Goal: Task Accomplishment & Management: Use online tool/utility

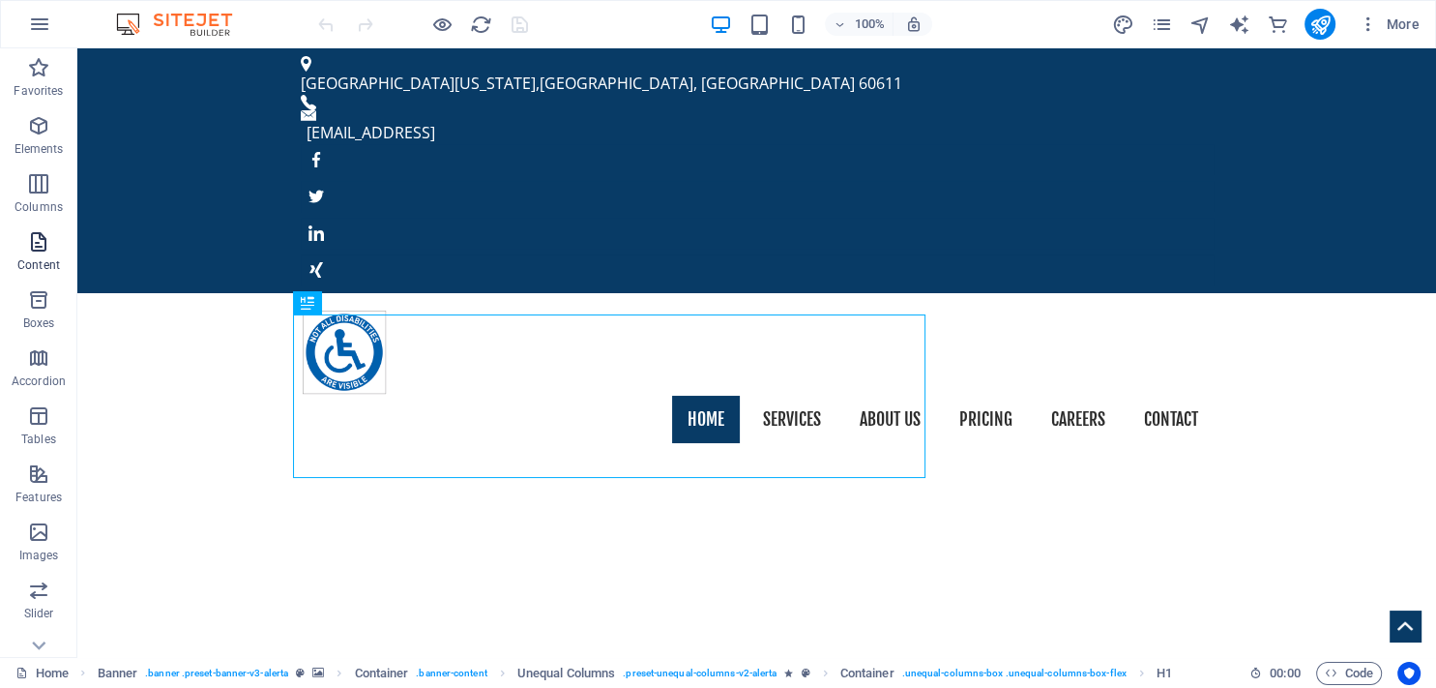
click at [43, 243] on icon "button" at bounding box center [38, 241] width 23 height 23
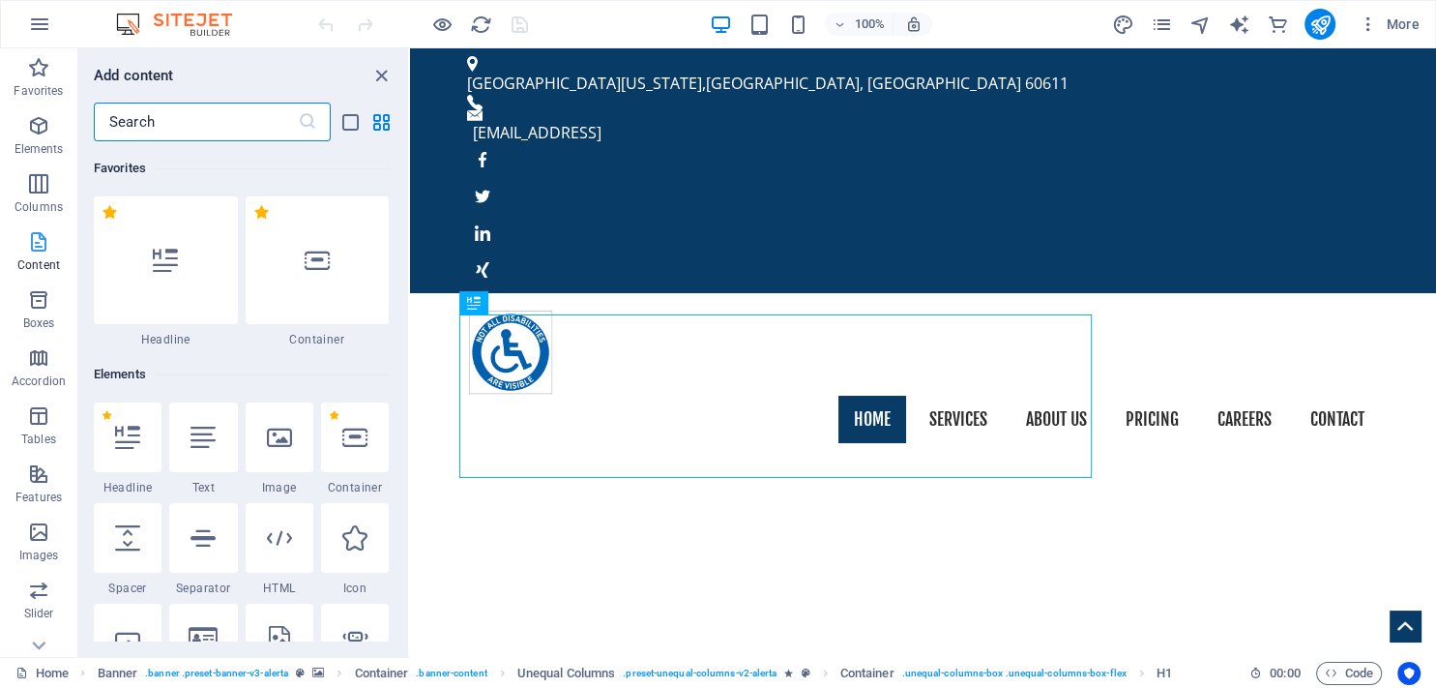
scroll to position [3384, 0]
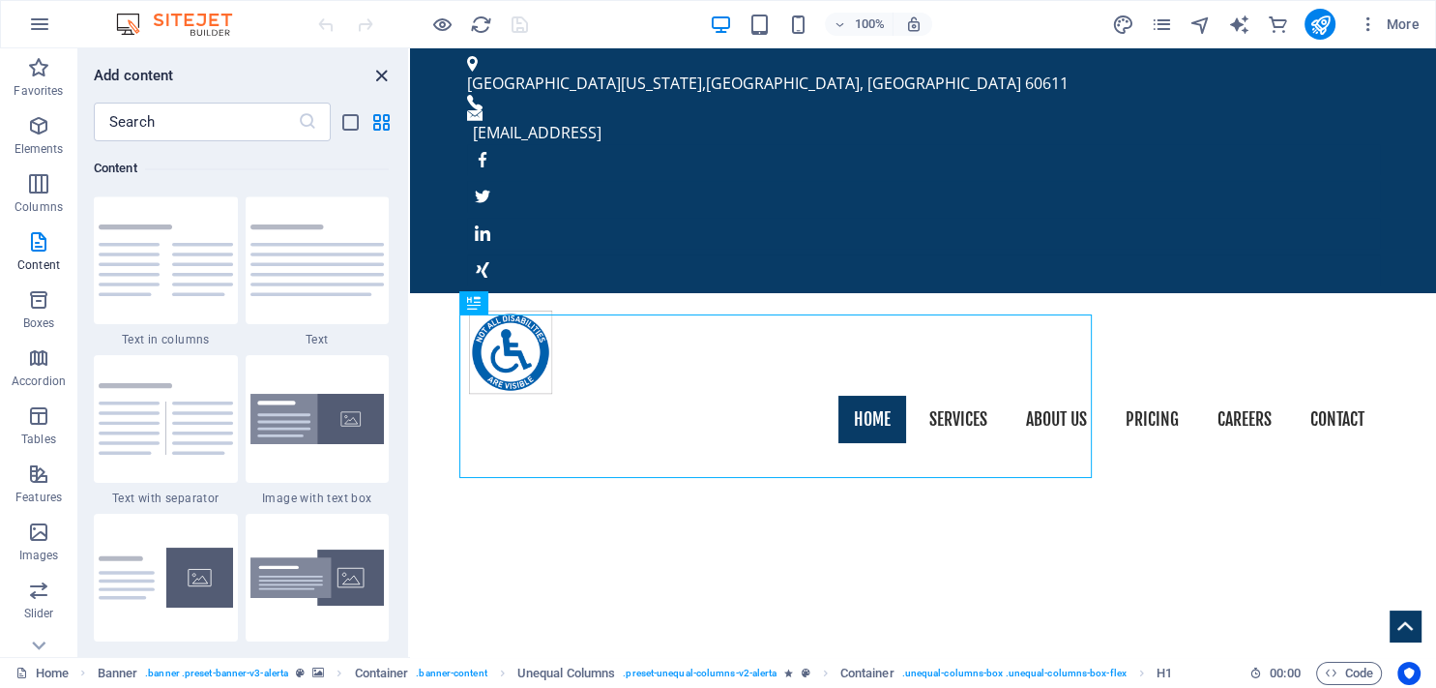
click at [376, 74] on icon "close panel" at bounding box center [381, 76] width 22 height 22
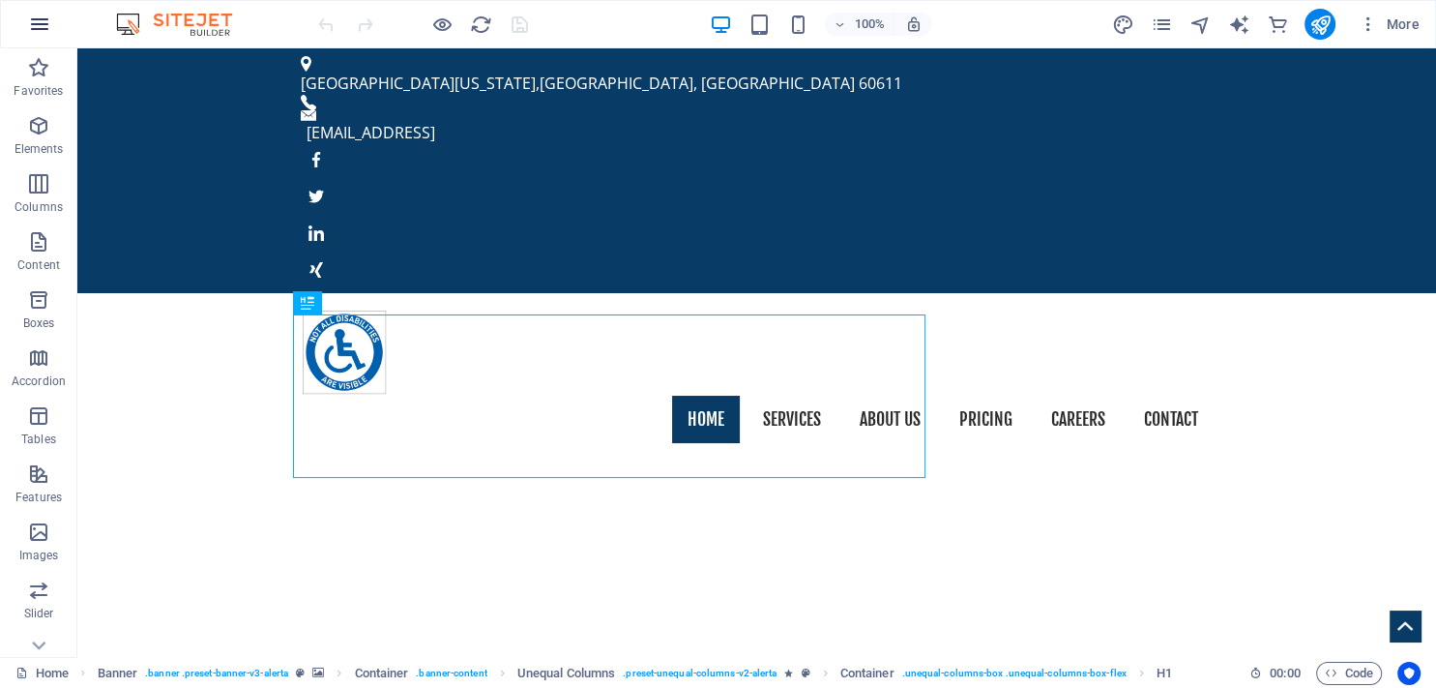
click at [41, 18] on icon "button" at bounding box center [39, 24] width 23 height 23
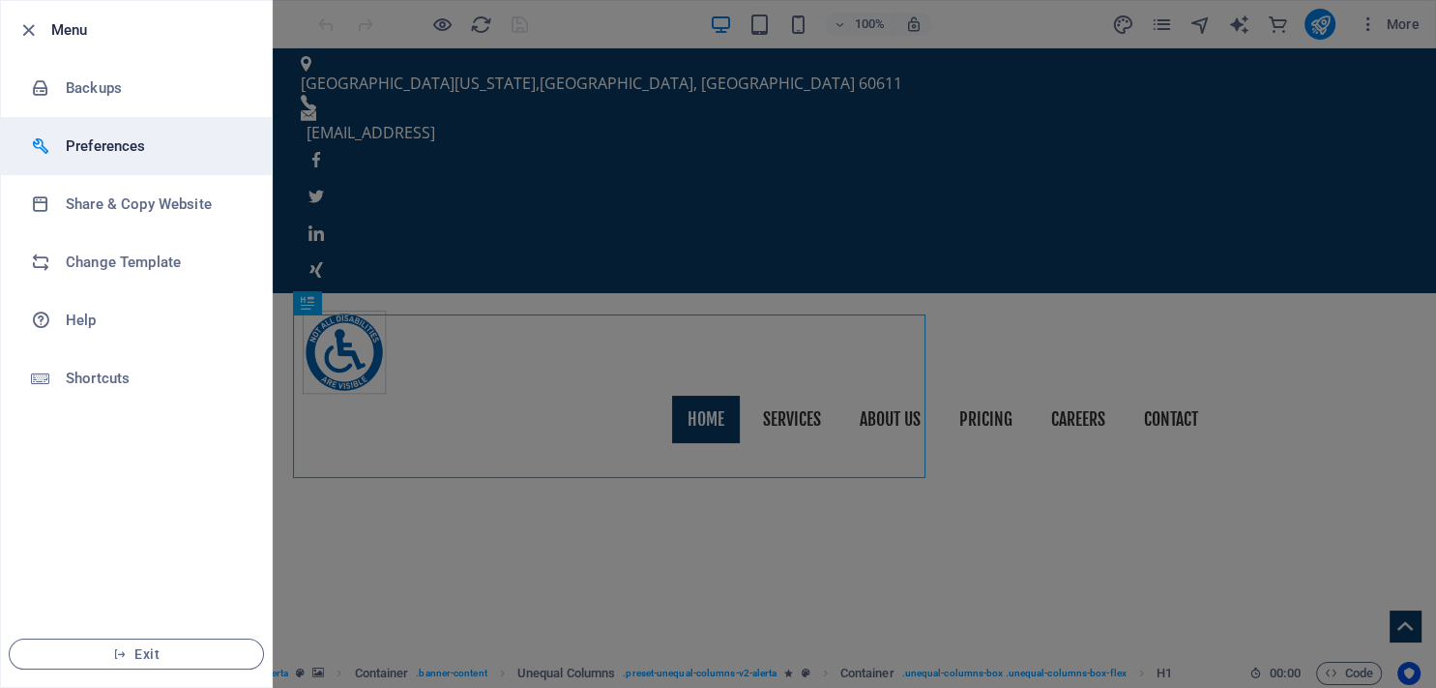
click at [120, 147] on h6 "Preferences" at bounding box center [155, 145] width 179 height 23
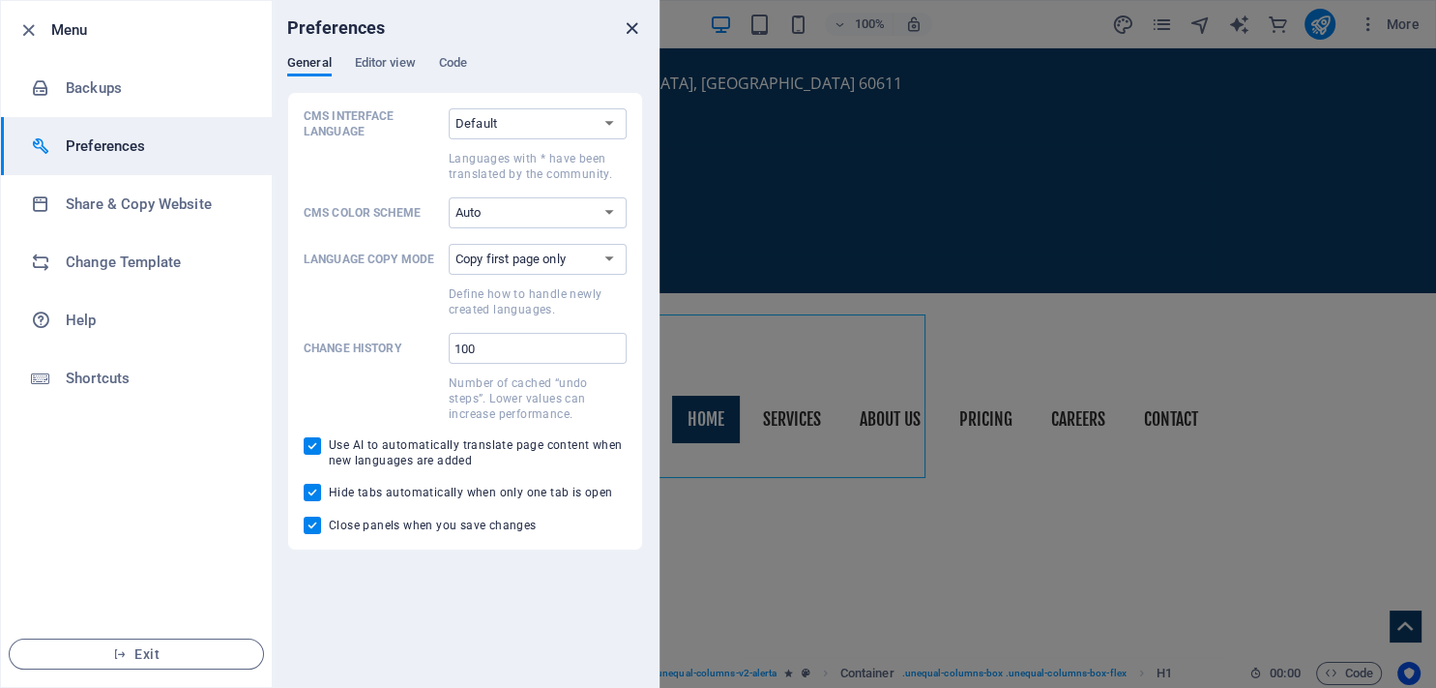
click at [631, 22] on icon "close" at bounding box center [632, 28] width 22 height 22
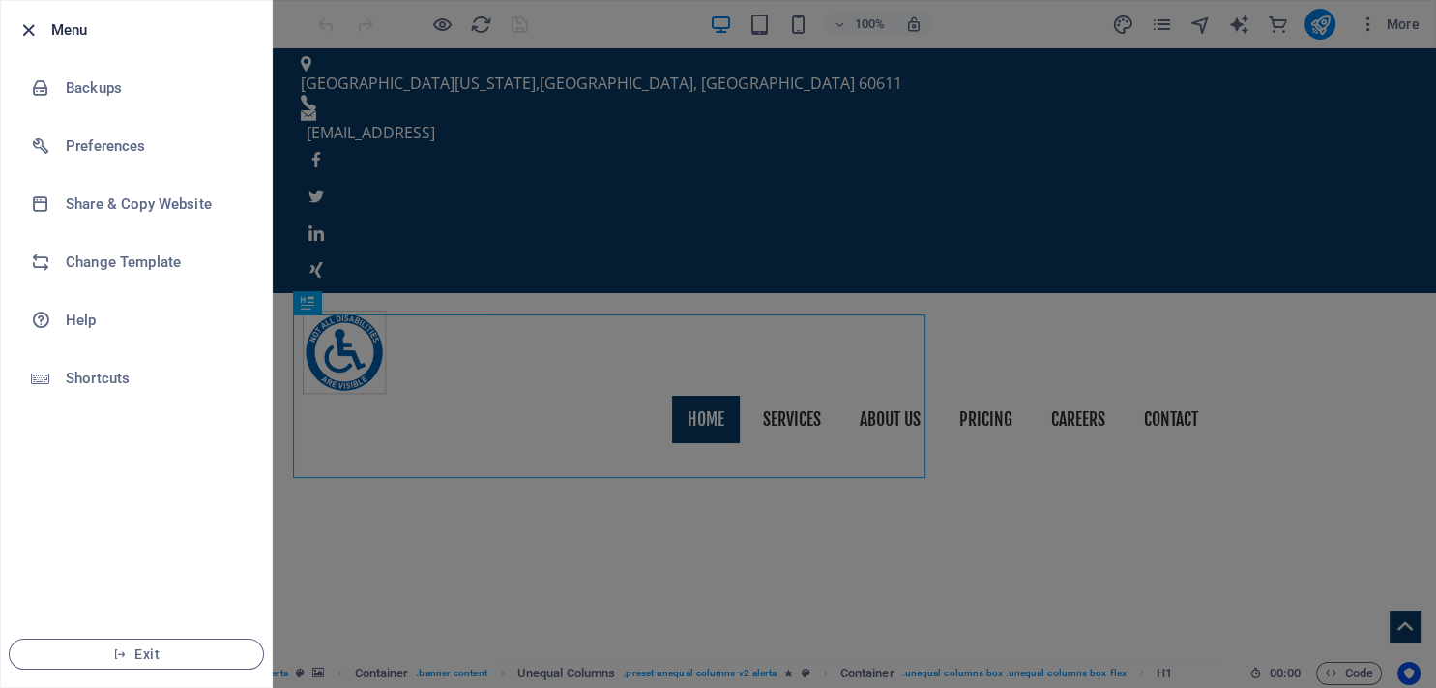
click at [29, 23] on icon "button" at bounding box center [28, 30] width 22 height 22
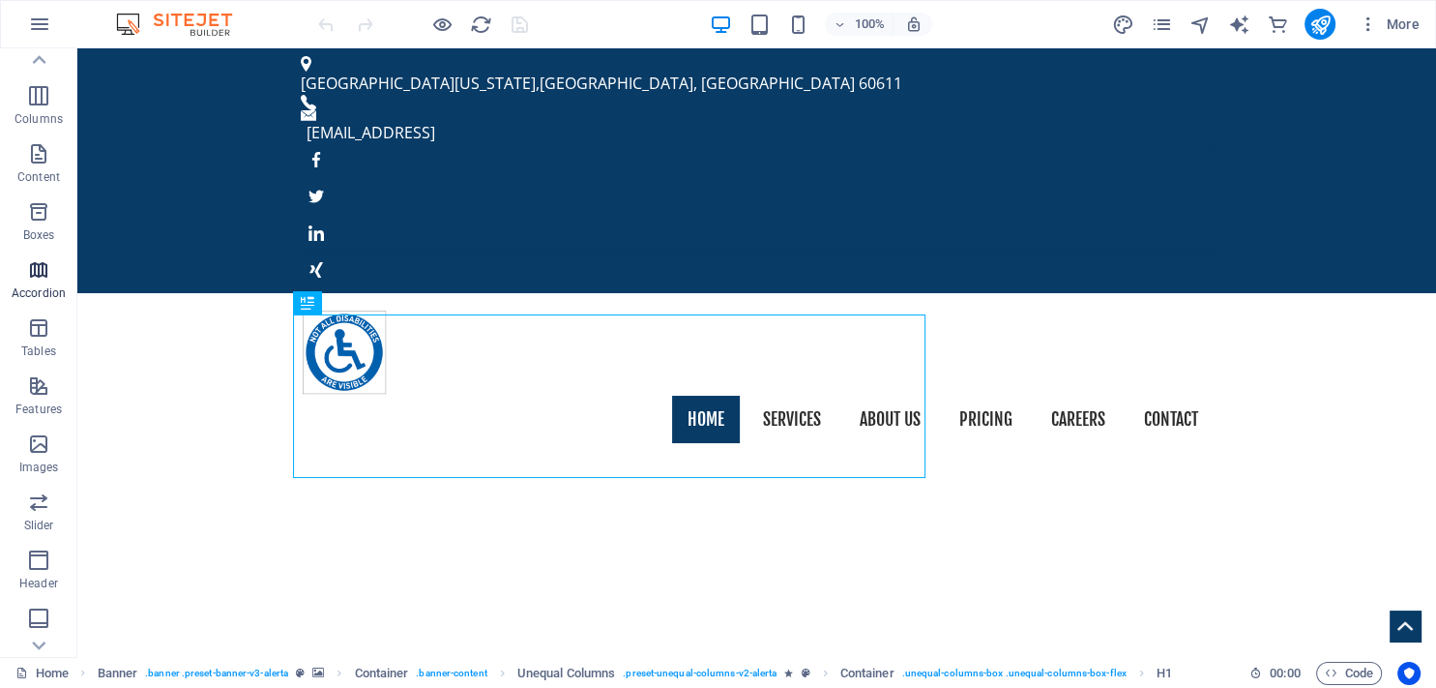
scroll to position [176, 0]
click at [33, 191] on icon "button" at bounding box center [38, 181] width 23 height 23
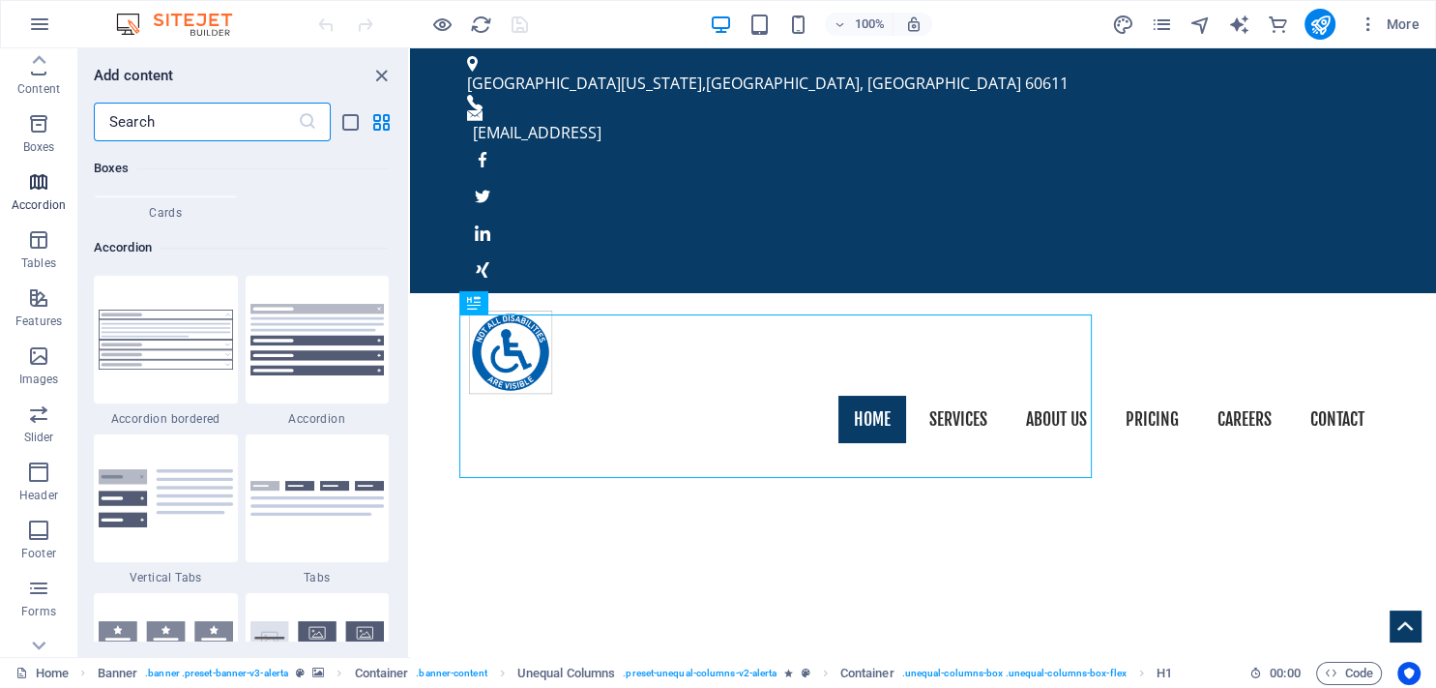
scroll to position [6174, 0]
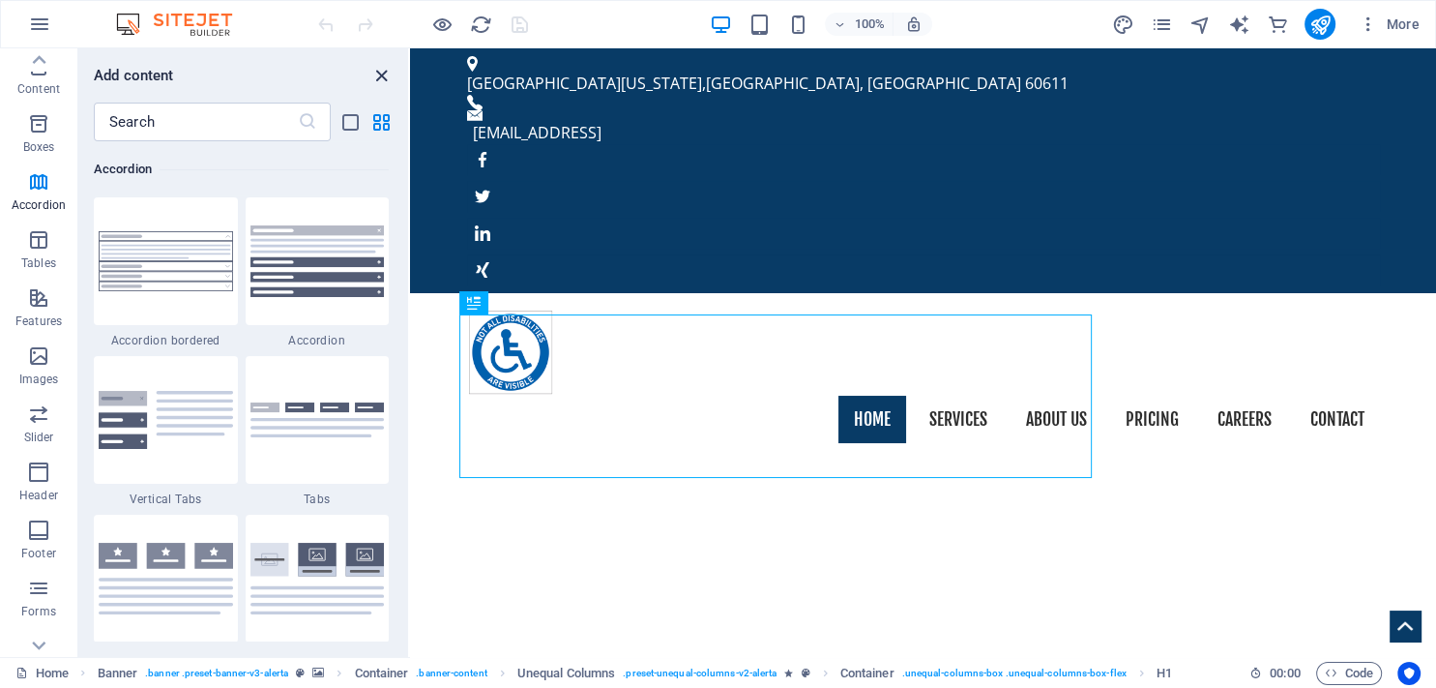
click at [382, 71] on icon "close panel" at bounding box center [381, 76] width 22 height 22
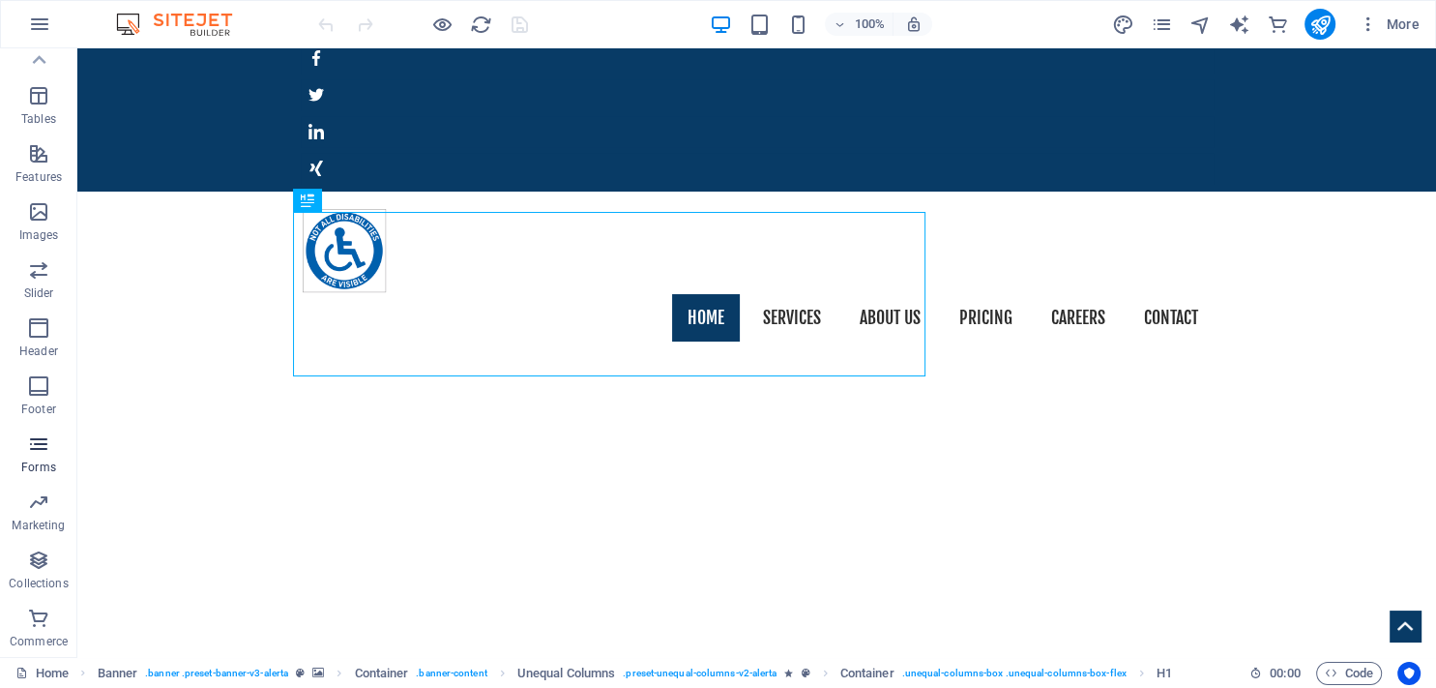
scroll to position [0, 0]
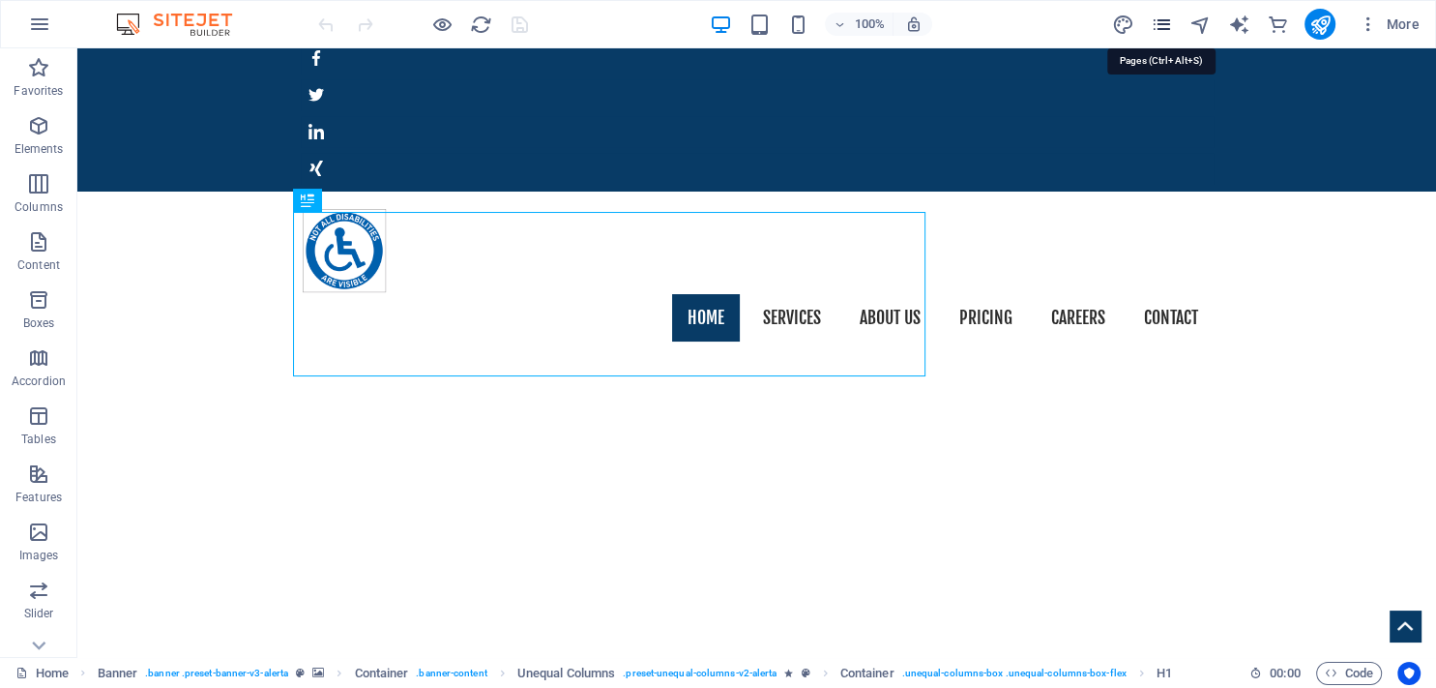
click at [1161, 24] on icon "pages" at bounding box center [1161, 25] width 22 height 22
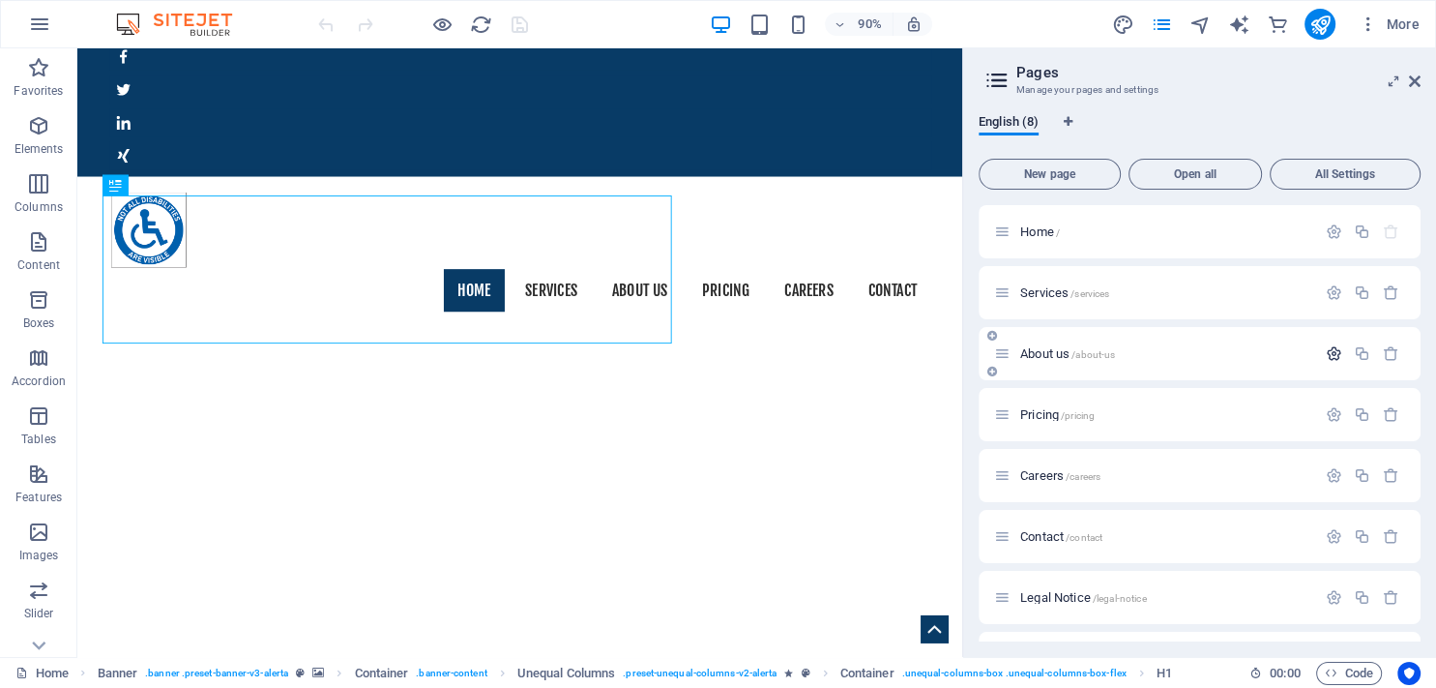
click at [1326, 354] on icon "button" at bounding box center [1334, 353] width 16 height 16
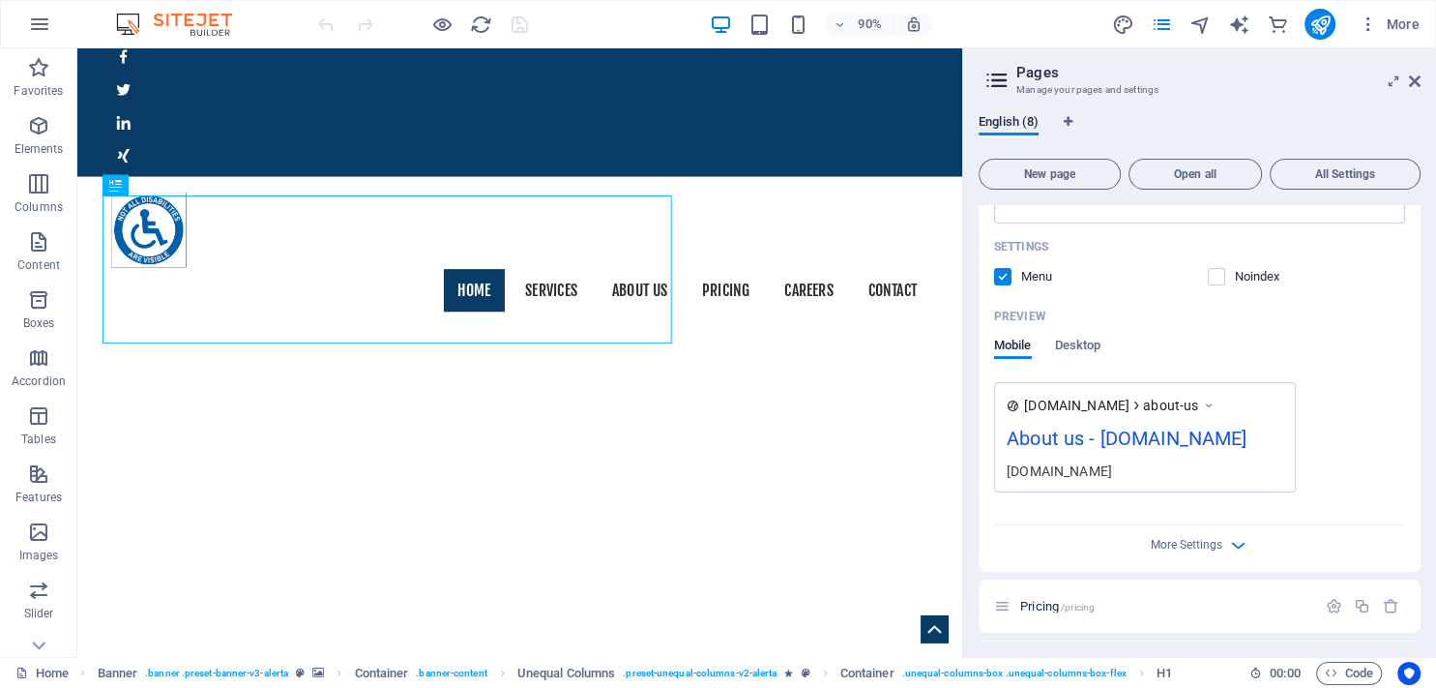
scroll to position [683, 0]
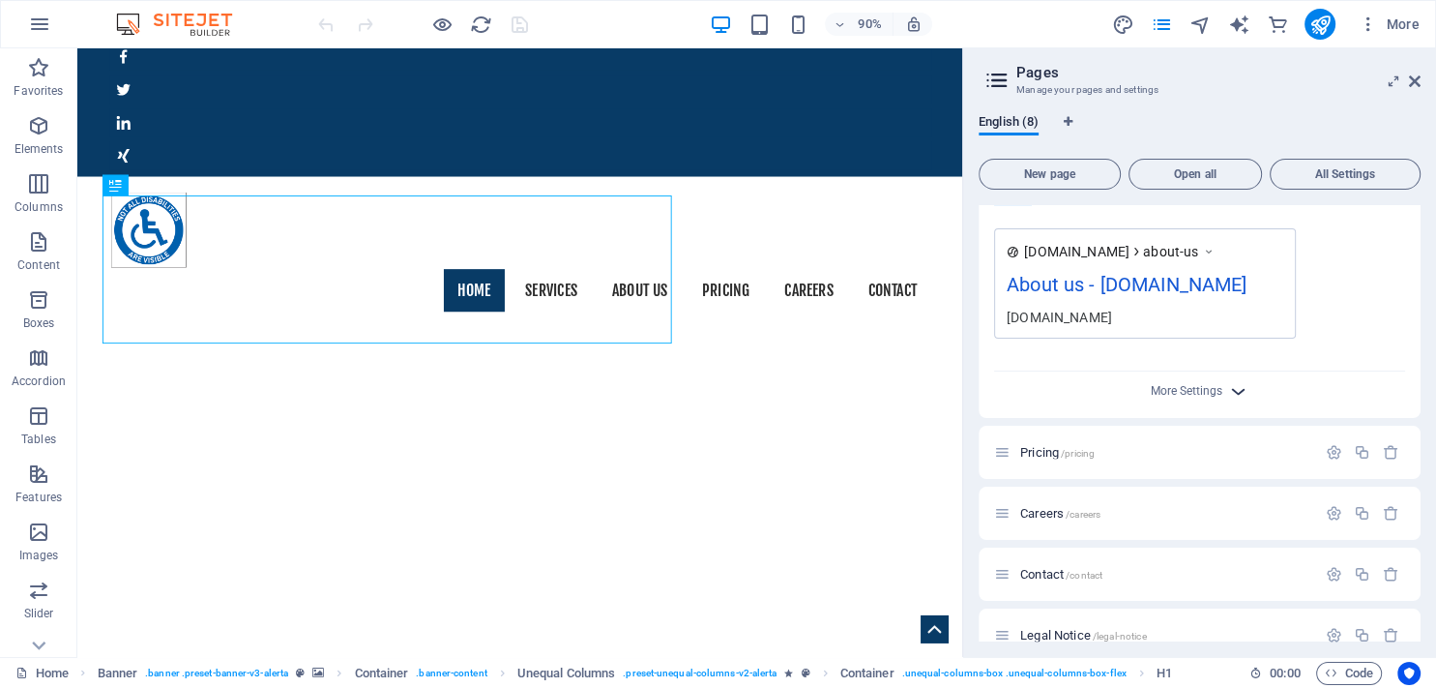
click at [1233, 388] on icon "button" at bounding box center [1238, 391] width 22 height 22
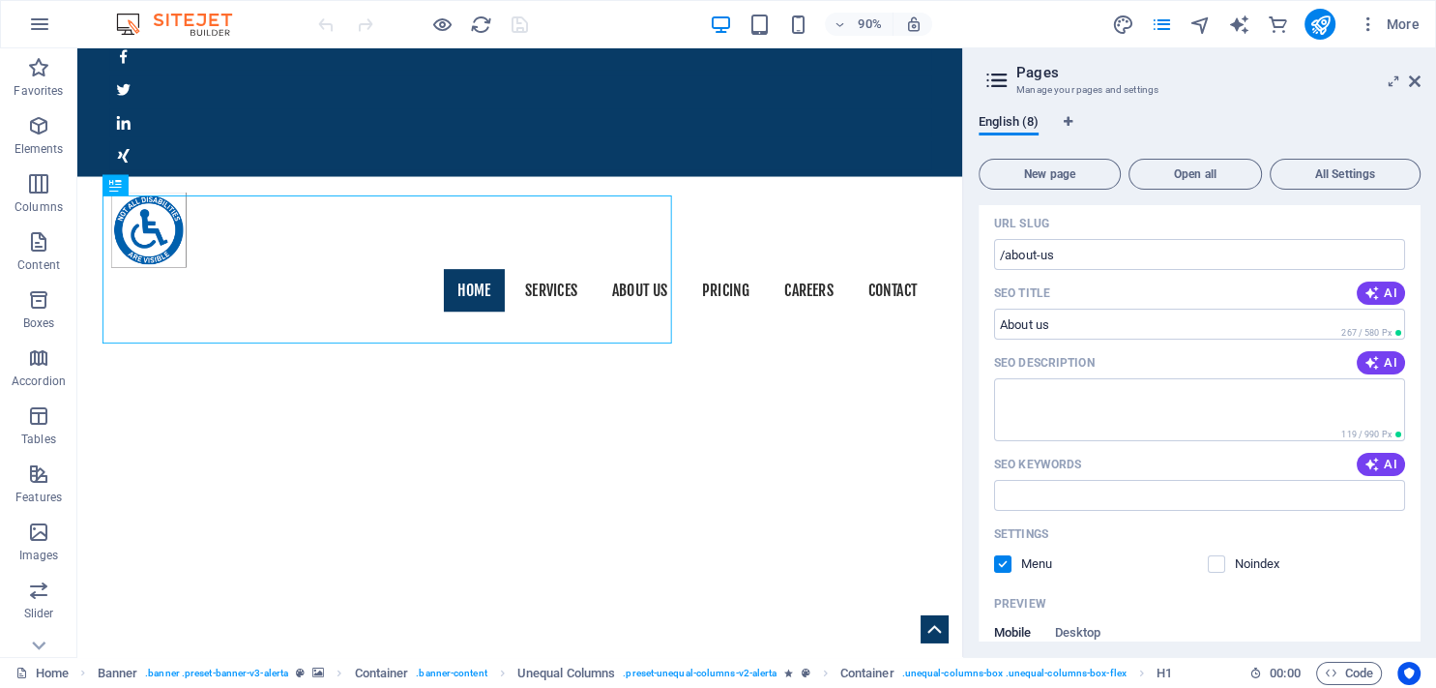
scroll to position [0, 0]
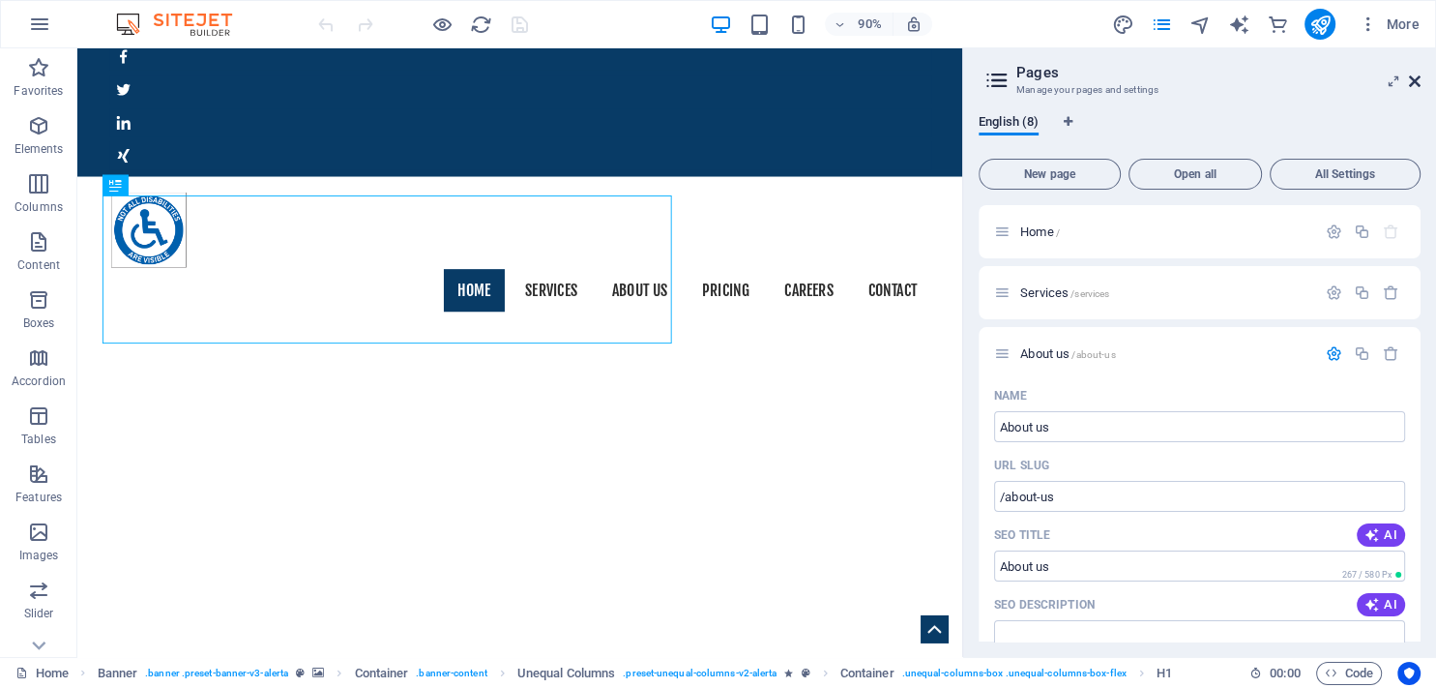
click at [1415, 79] on icon at bounding box center [1415, 81] width 12 height 15
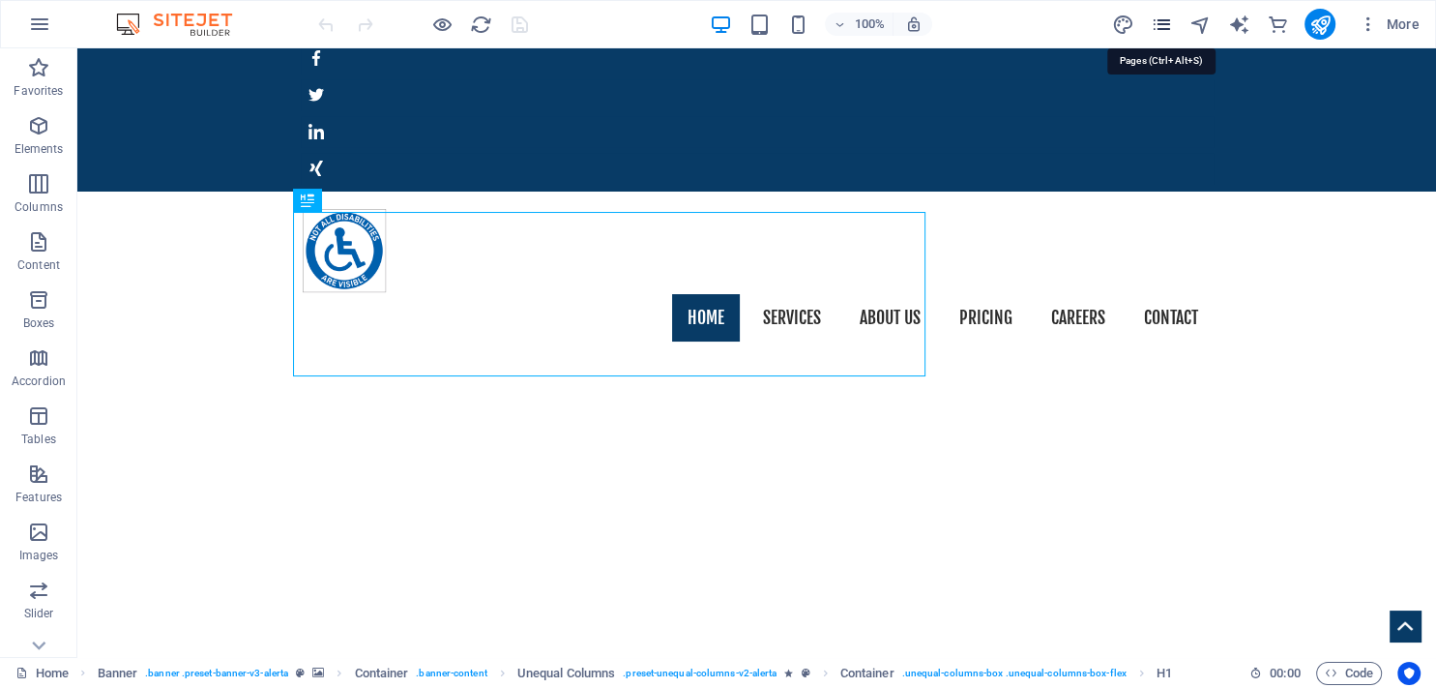
click at [1164, 23] on icon "pages" at bounding box center [1161, 25] width 22 height 22
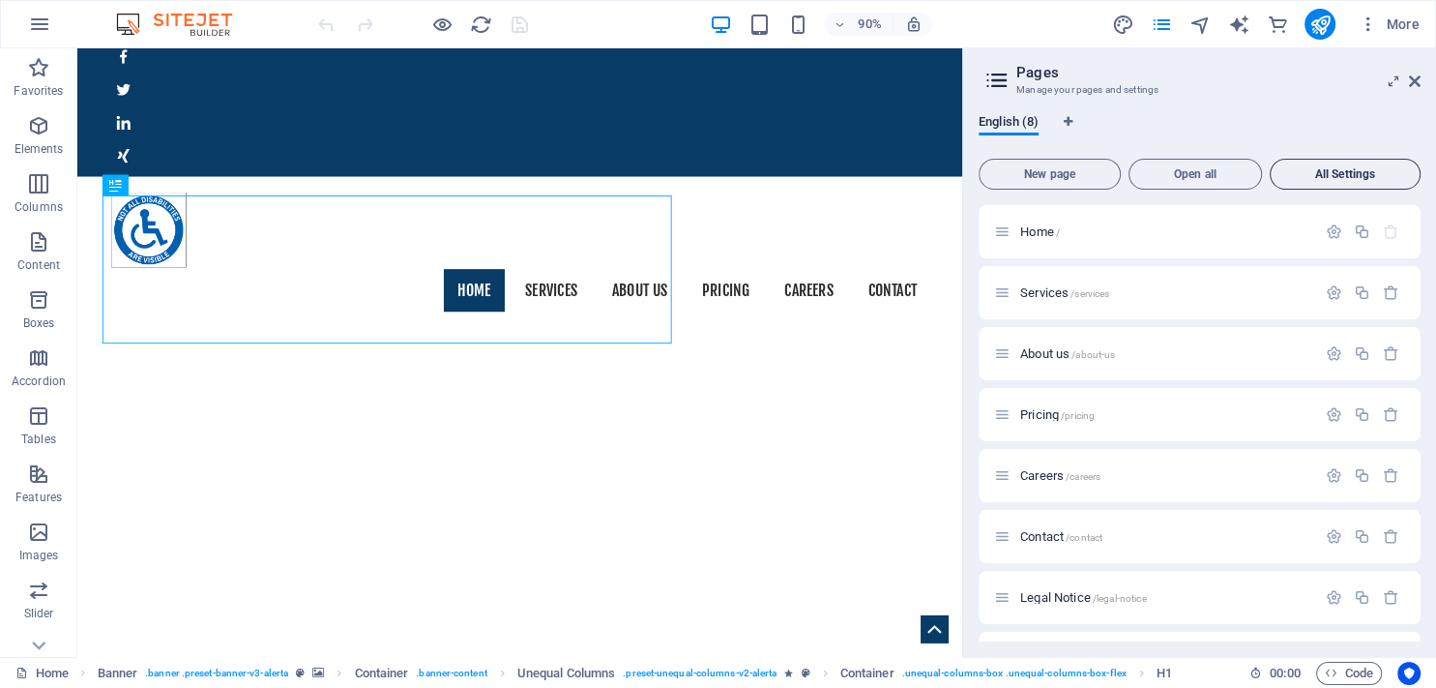
click at [1345, 180] on span "All Settings" at bounding box center [1345, 174] width 133 height 12
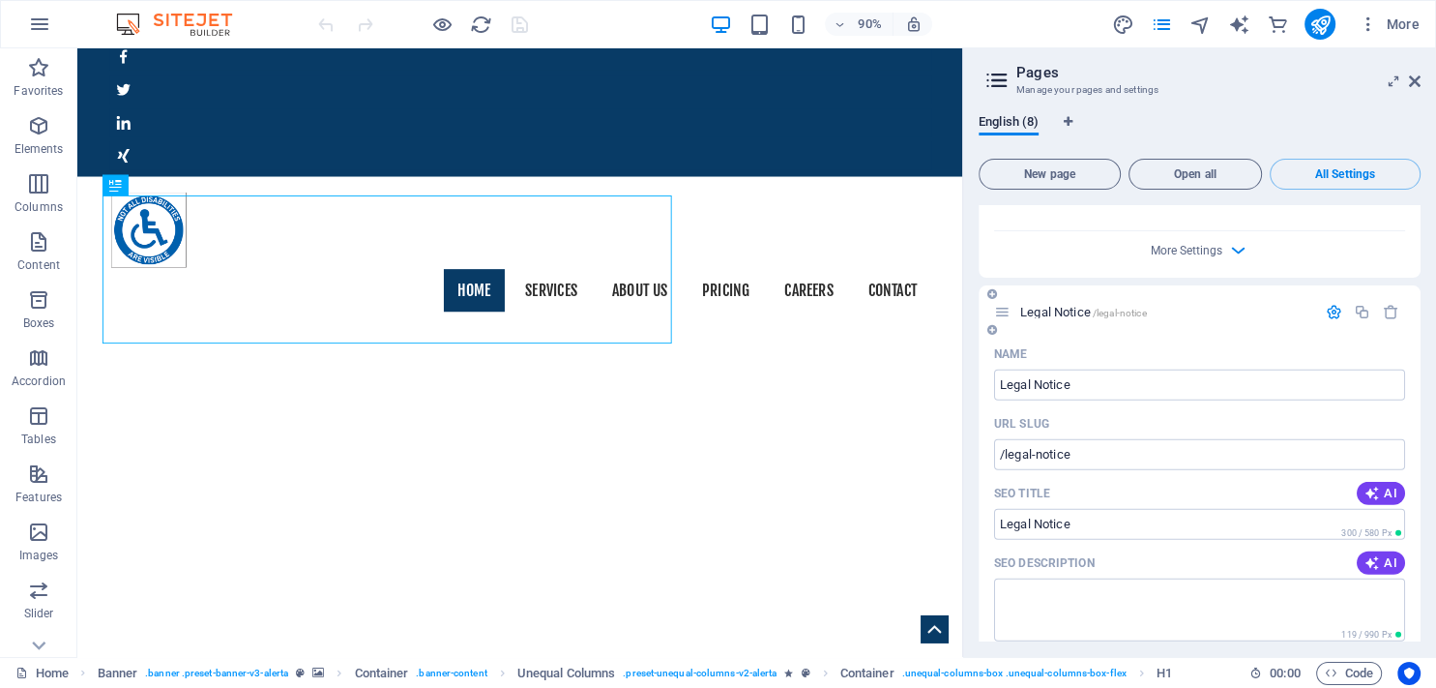
scroll to position [4634, 0]
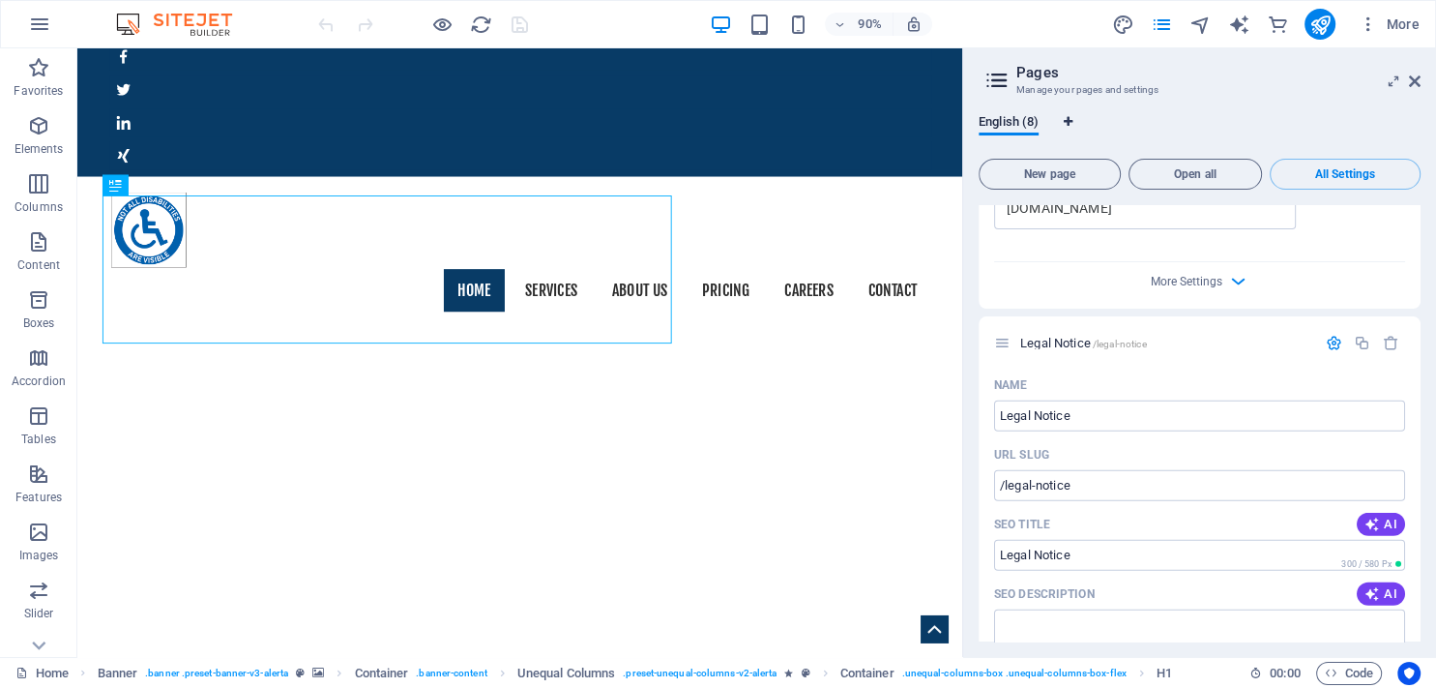
click at [1068, 119] on icon "Language Tabs" at bounding box center [1067, 122] width 9 height 12
select select "41"
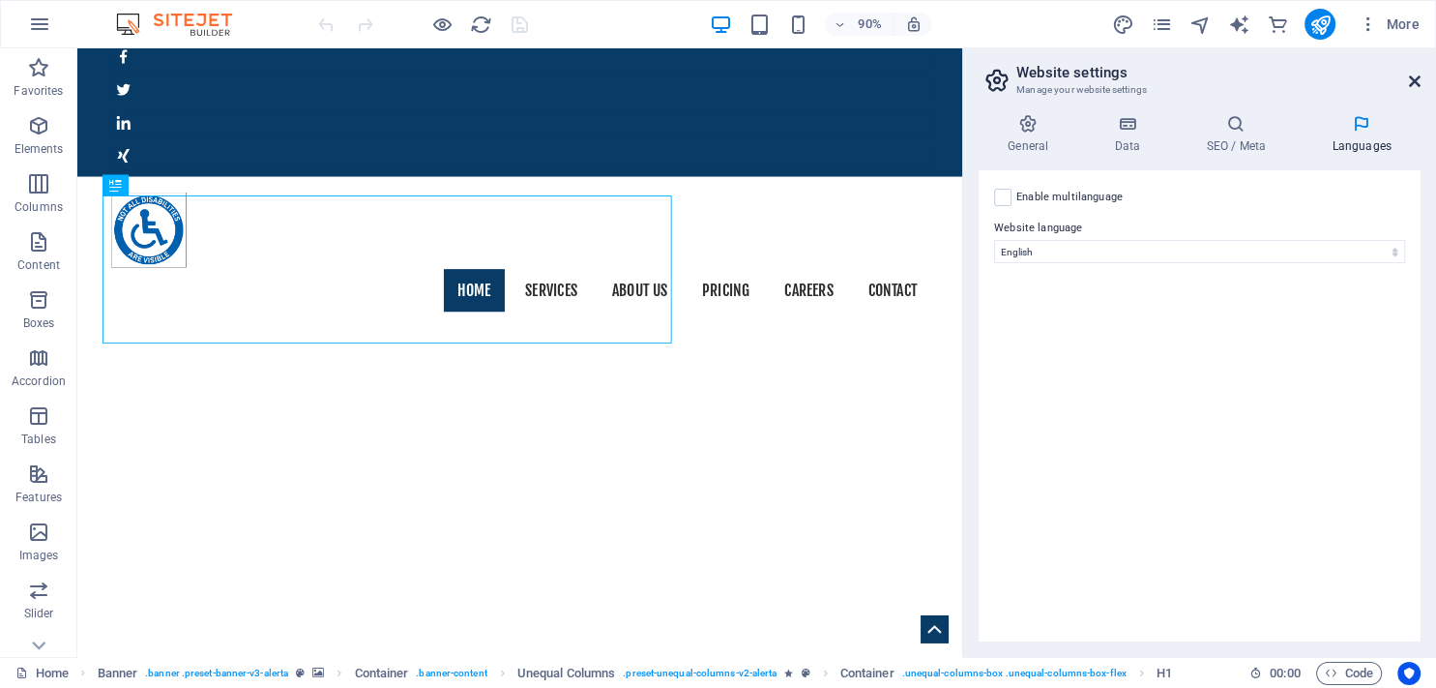
click at [1415, 79] on icon at bounding box center [1415, 81] width 12 height 15
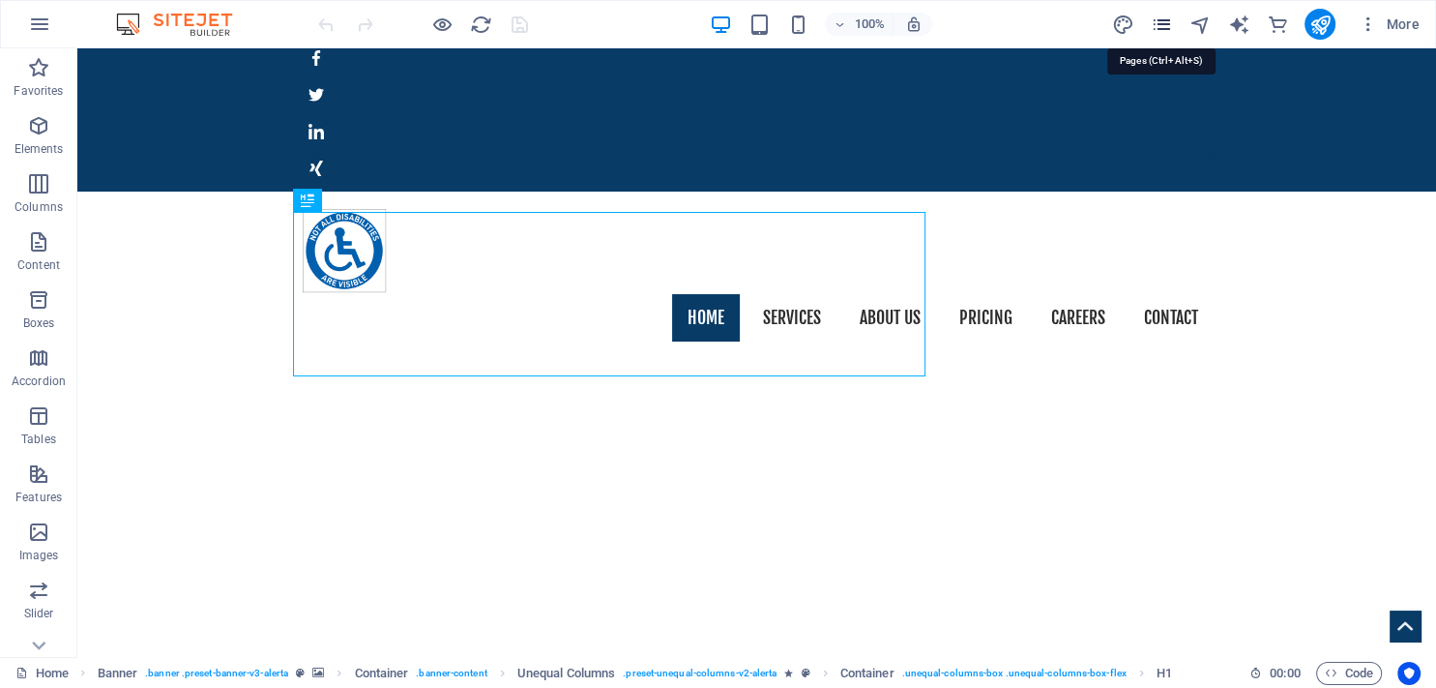
click at [1160, 25] on icon "pages" at bounding box center [1161, 25] width 22 height 22
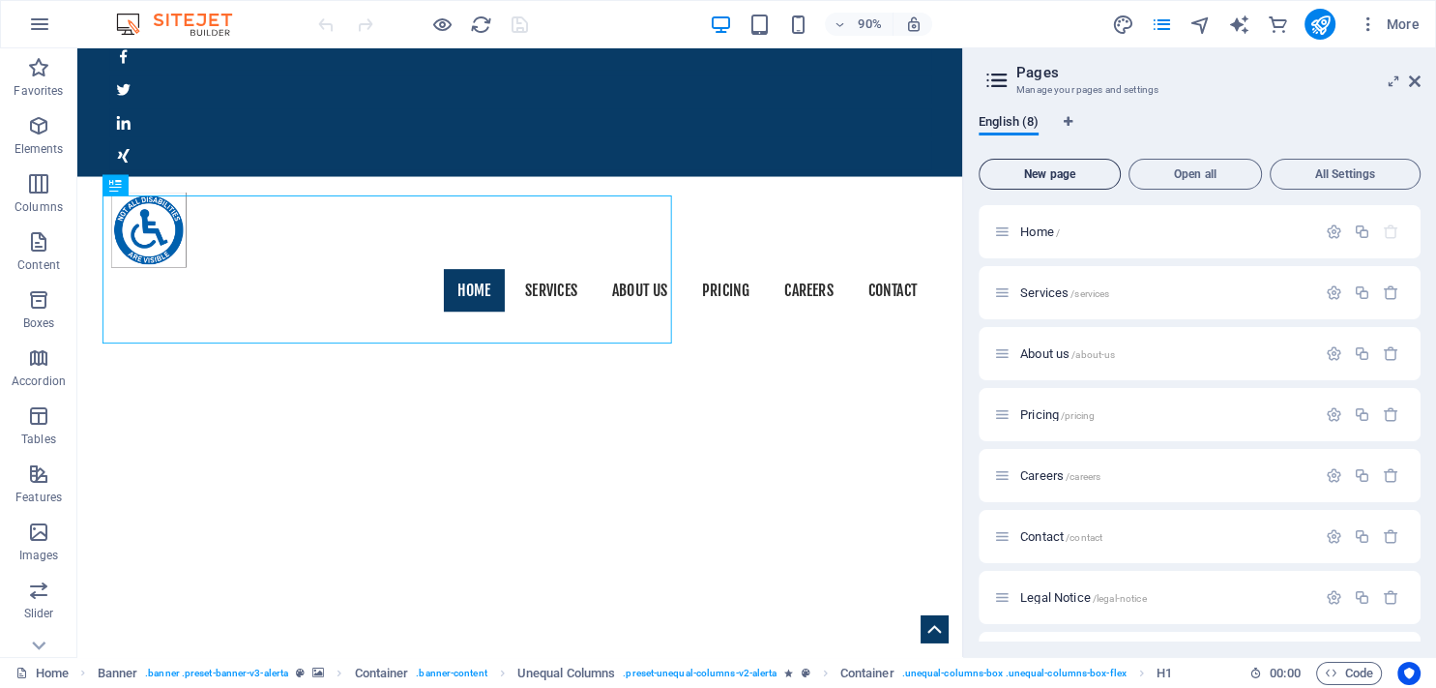
click at [1074, 173] on span "New page" at bounding box center [1049, 174] width 125 height 12
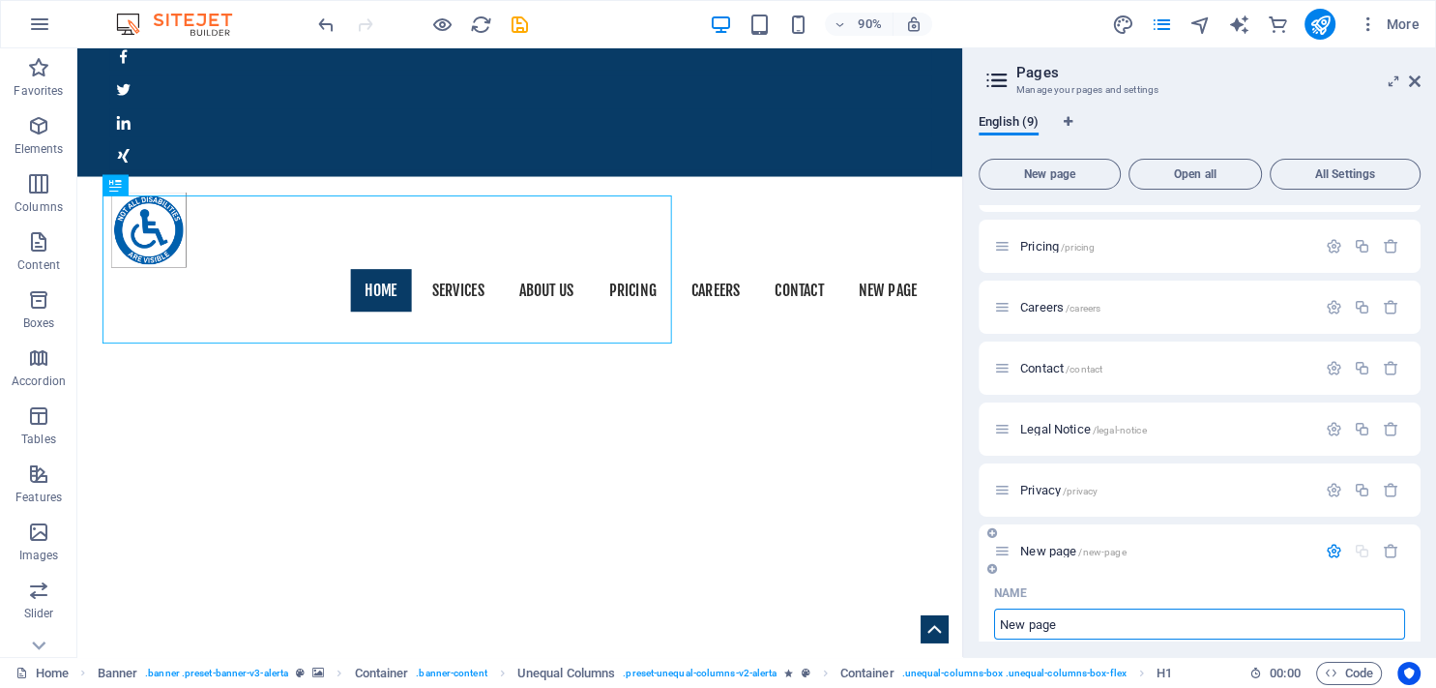
scroll to position [0, 0]
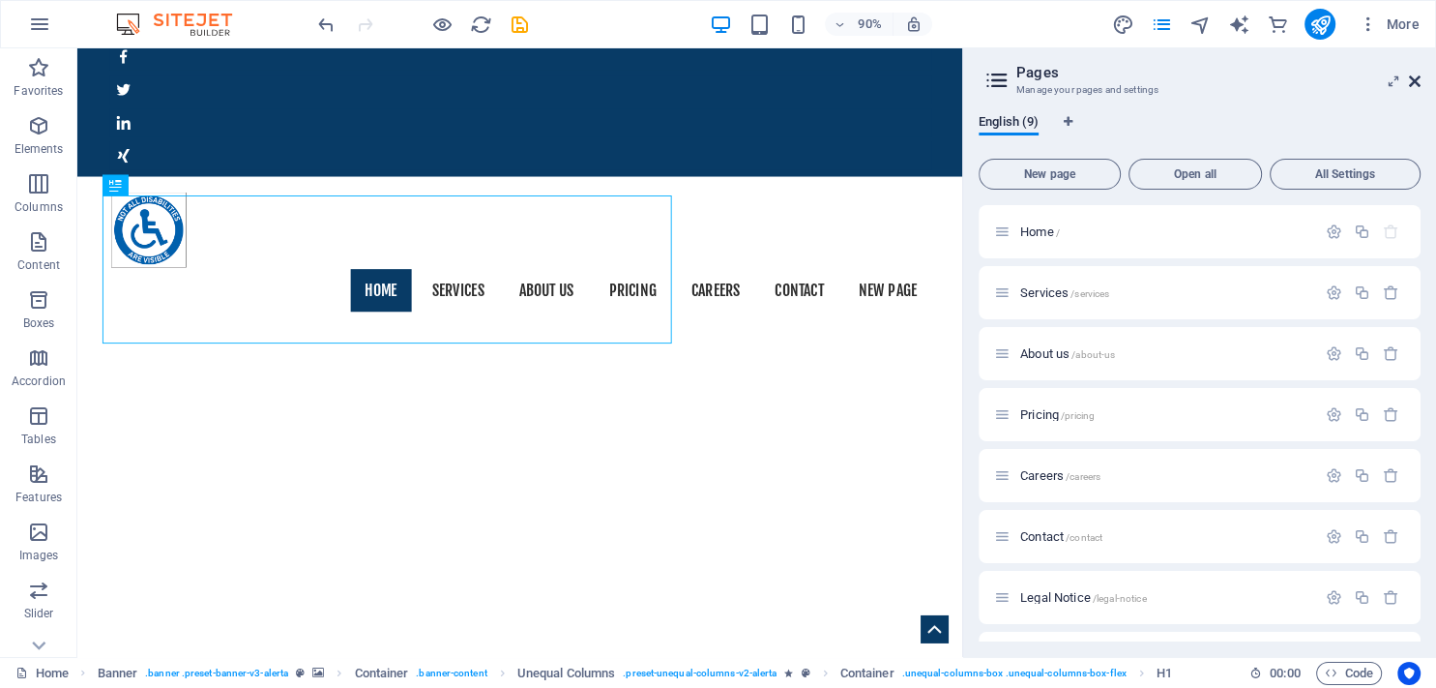
click at [1417, 82] on icon at bounding box center [1415, 81] width 12 height 15
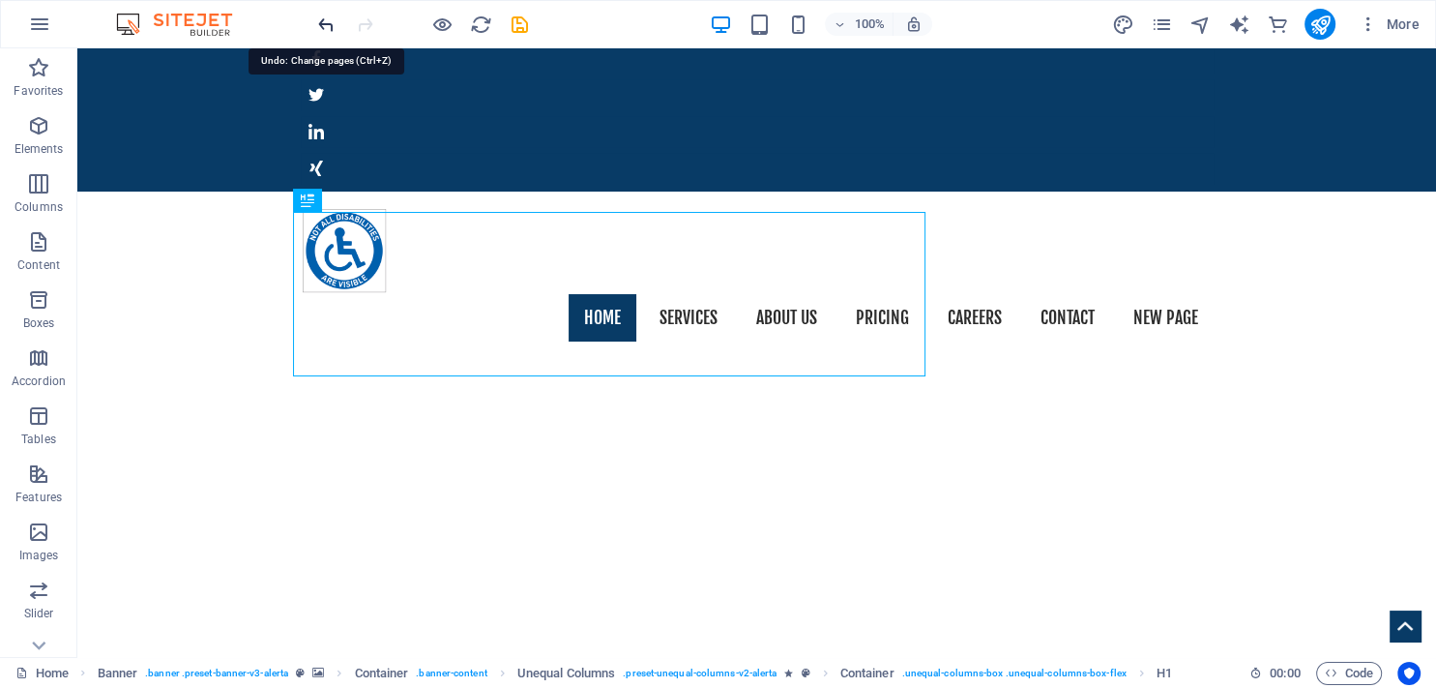
click at [331, 28] on icon "undo" at bounding box center [326, 25] width 22 height 22
click at [1374, 29] on icon "button" at bounding box center [1368, 24] width 19 height 19
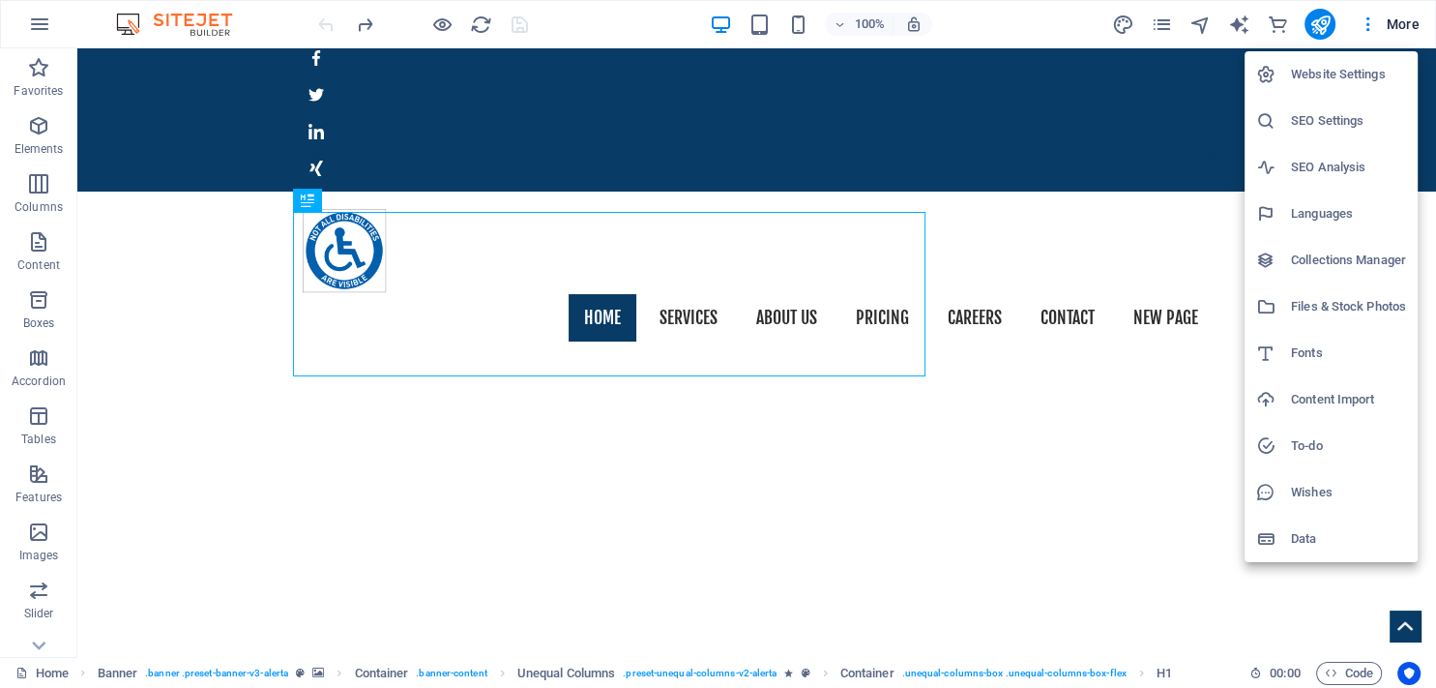
click at [770, 35] on div at bounding box center [718, 344] width 1436 height 688
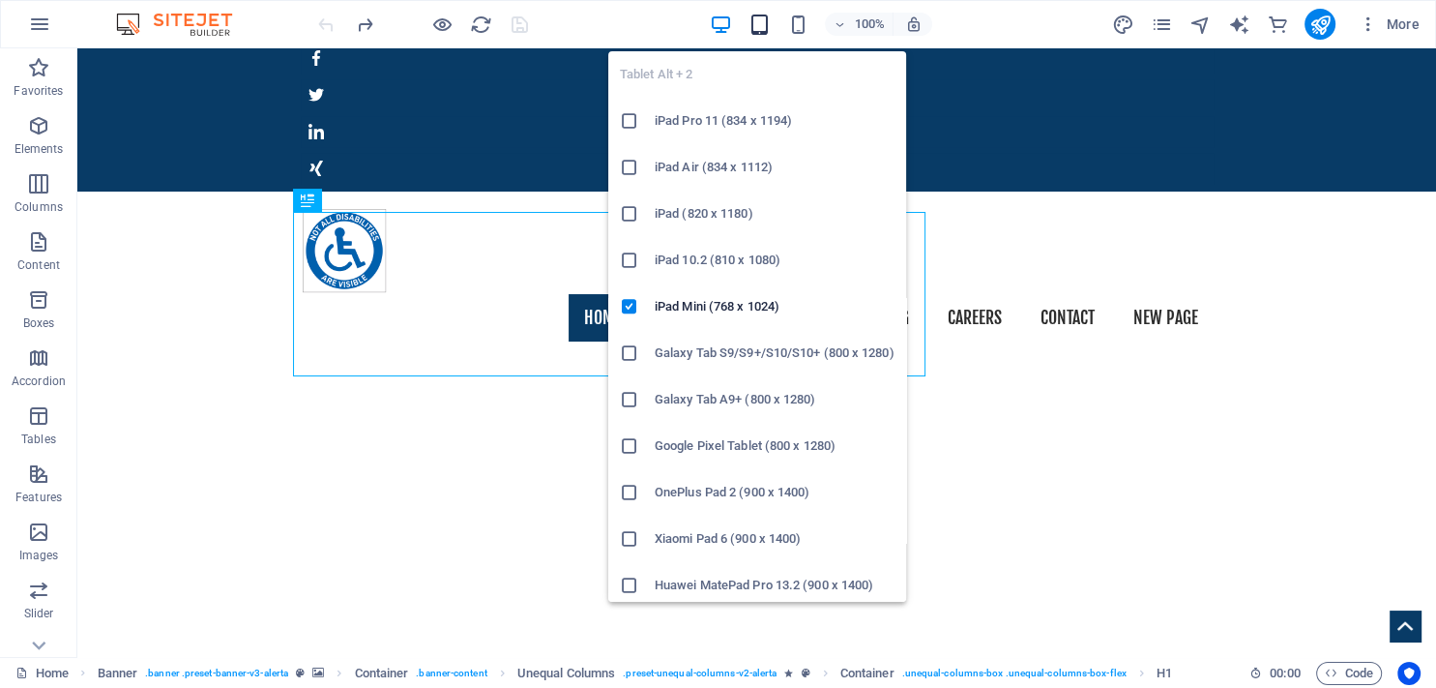
click at [763, 31] on icon "button" at bounding box center [760, 25] width 22 height 22
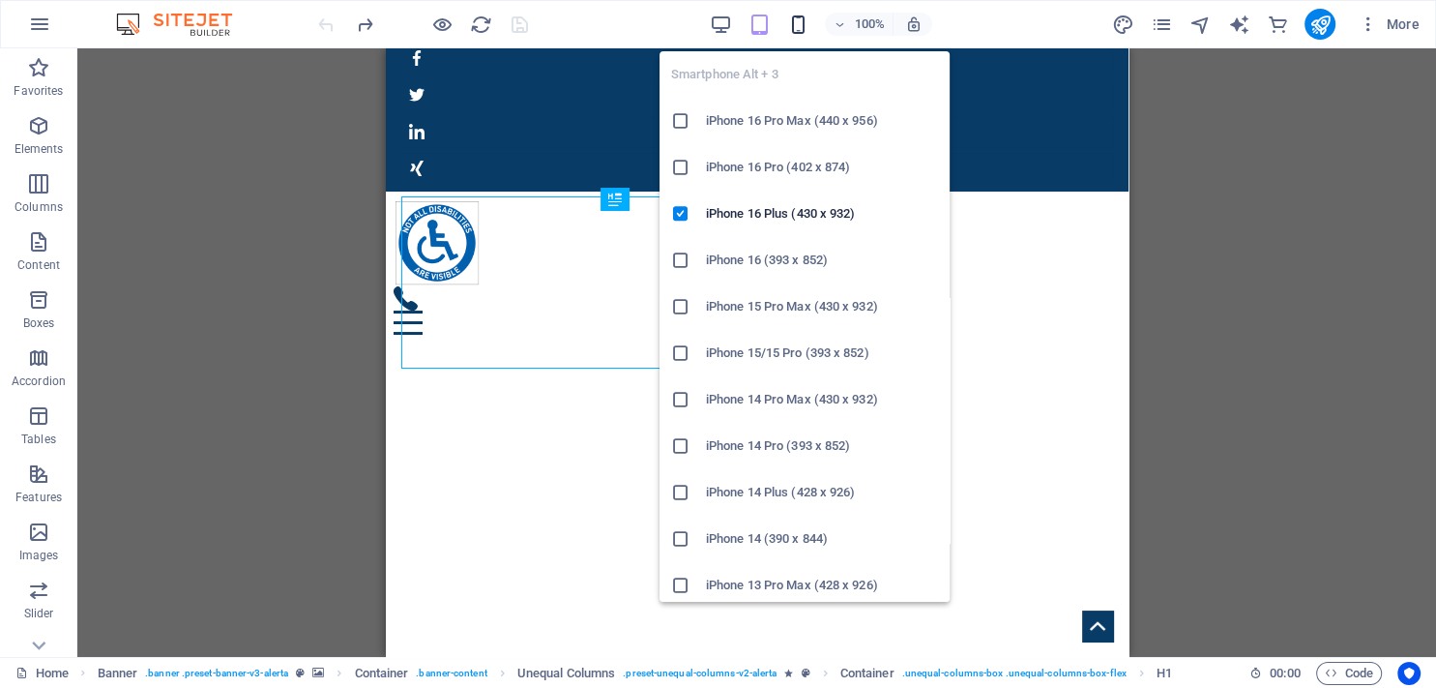
click at [803, 30] on icon "button" at bounding box center [798, 25] width 22 height 22
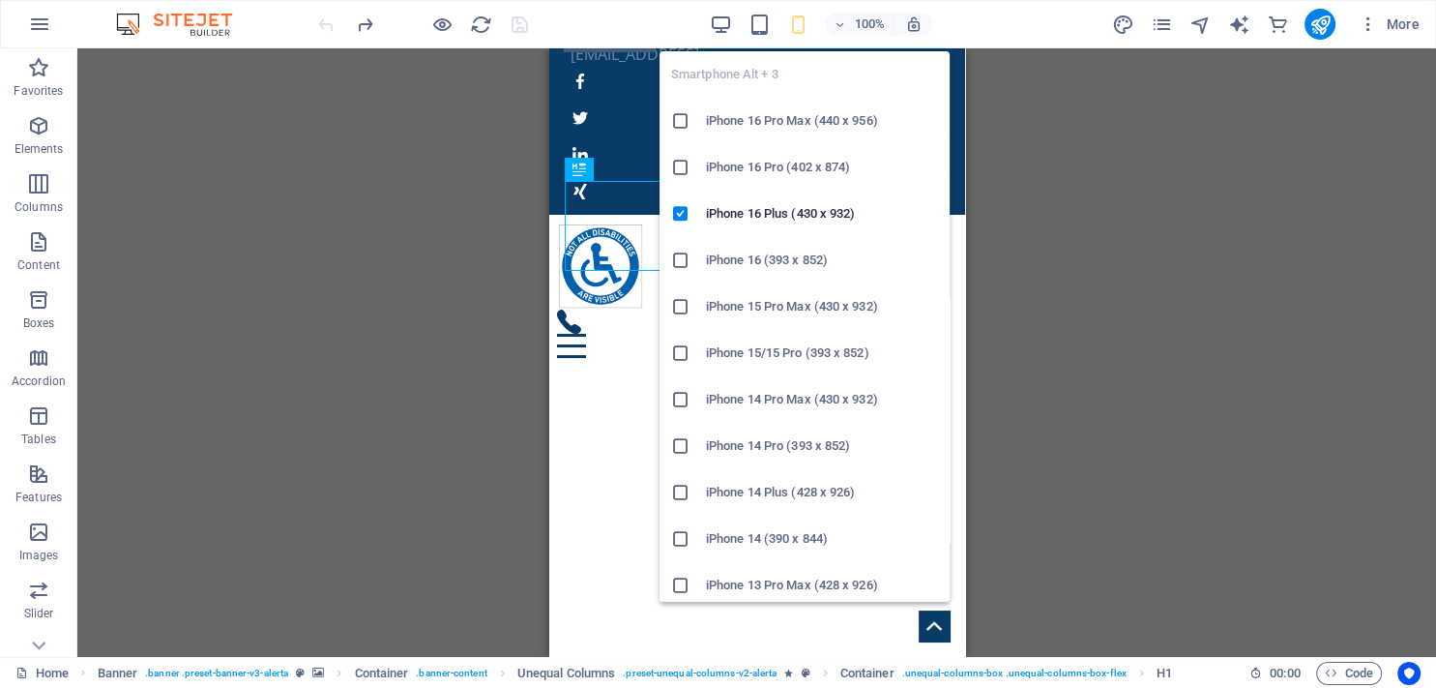
scroll to position [151, 0]
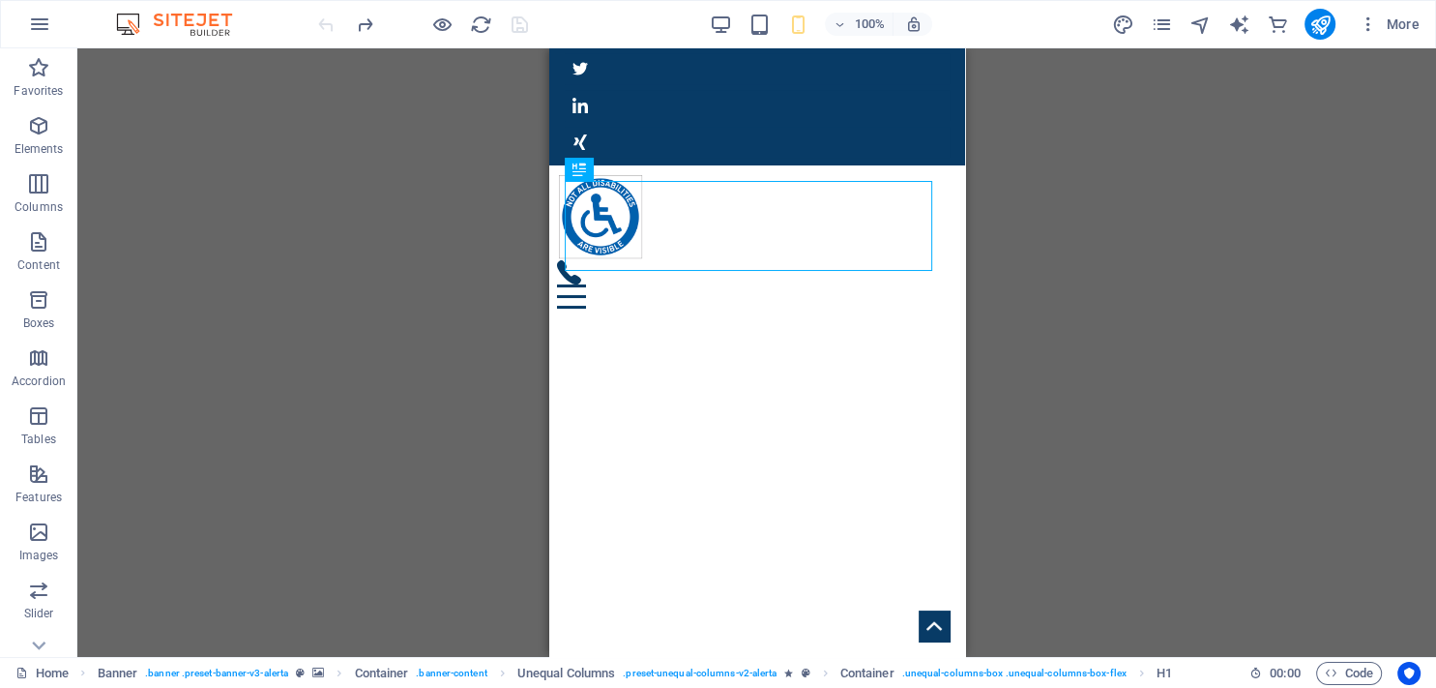
click at [1044, 226] on div "Drag here to replace the existing content. Press “Ctrl” if you want to create a…" at bounding box center [756, 352] width 1359 height 608
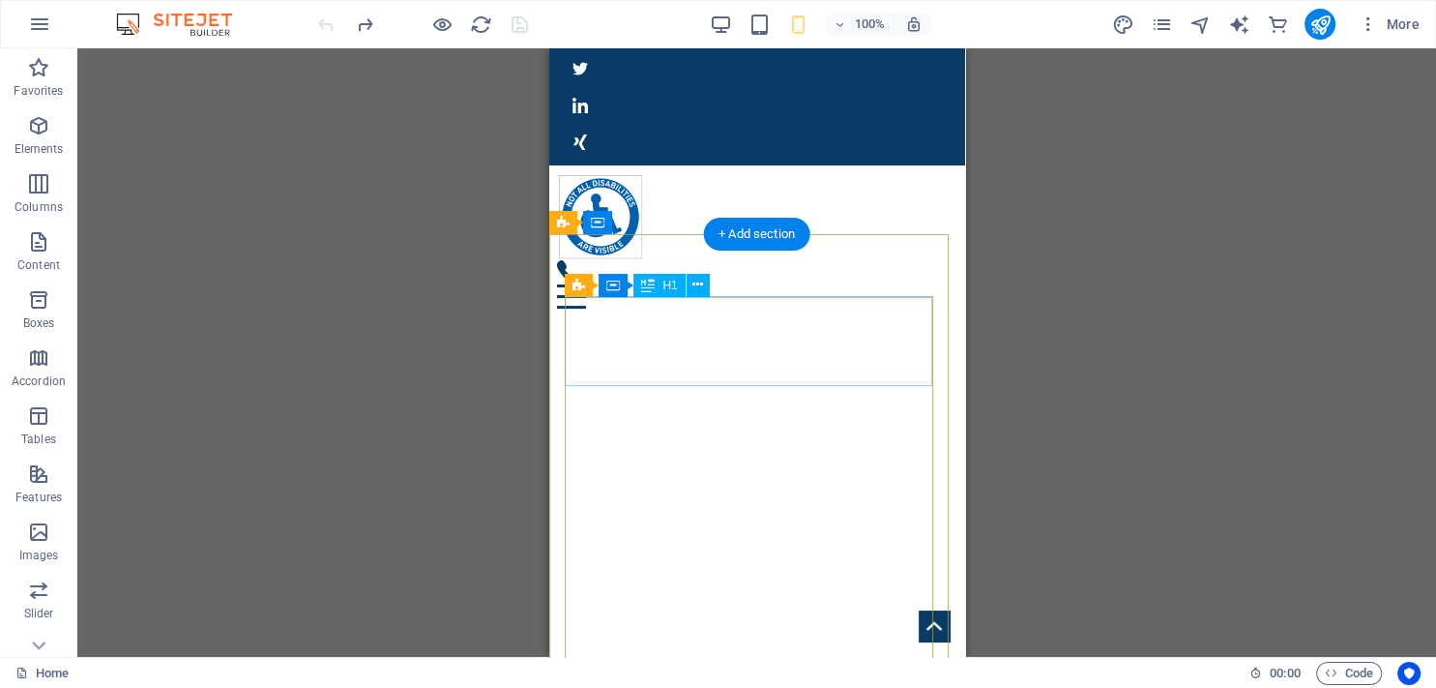
scroll to position [0, 0]
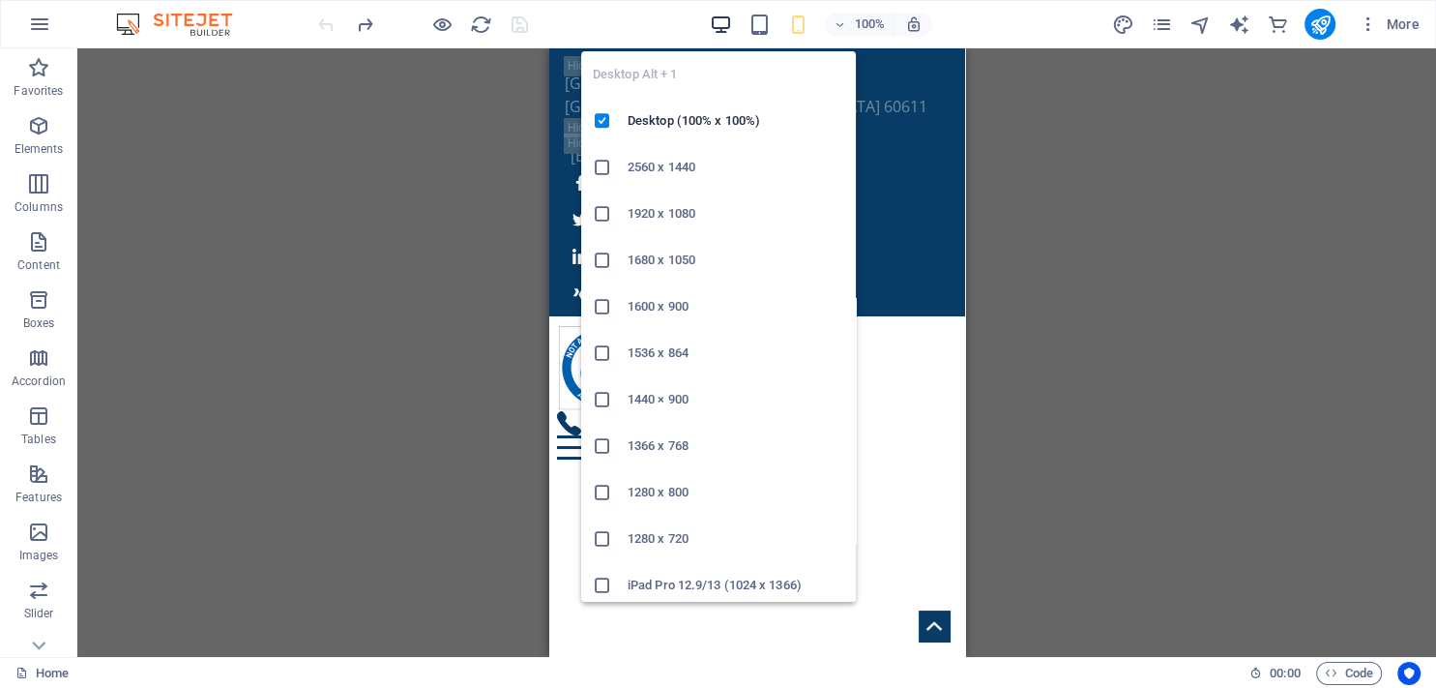
click at [721, 19] on icon "button" at bounding box center [721, 25] width 22 height 22
